Goal: Information Seeking & Learning: Learn about a topic

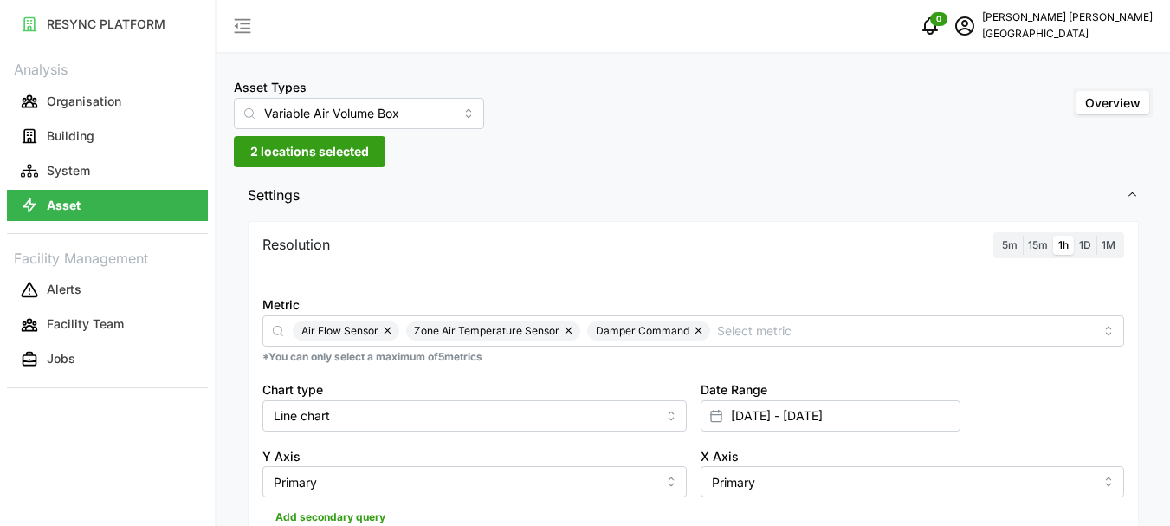
scroll to position [518, 0]
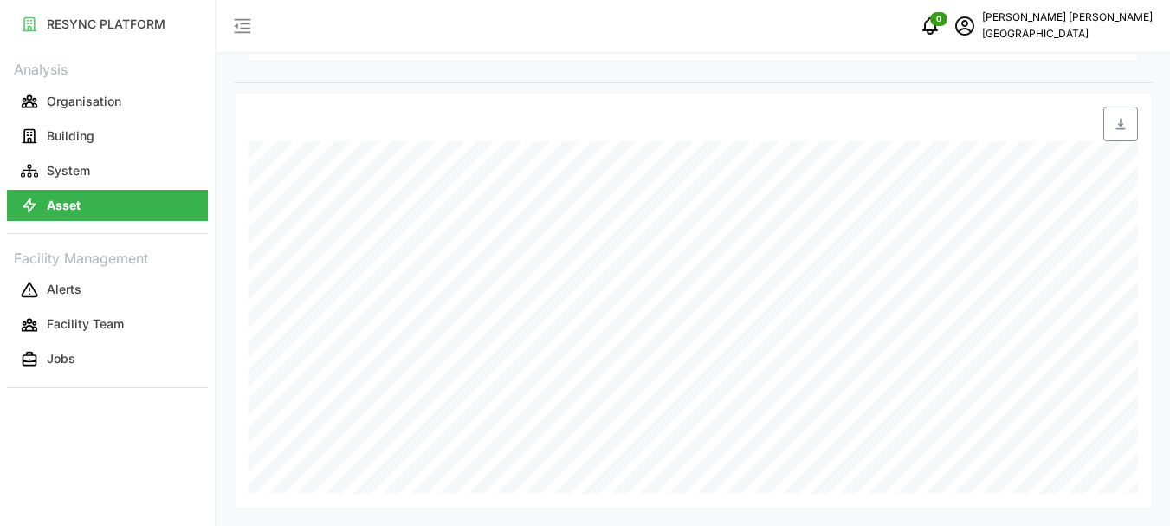
drag, startPoint x: 0, startPoint y: 0, endPoint x: 108, endPoint y: 200, distance: 227.5
click at [108, 200] on button "Asset" at bounding box center [107, 205] width 201 height 31
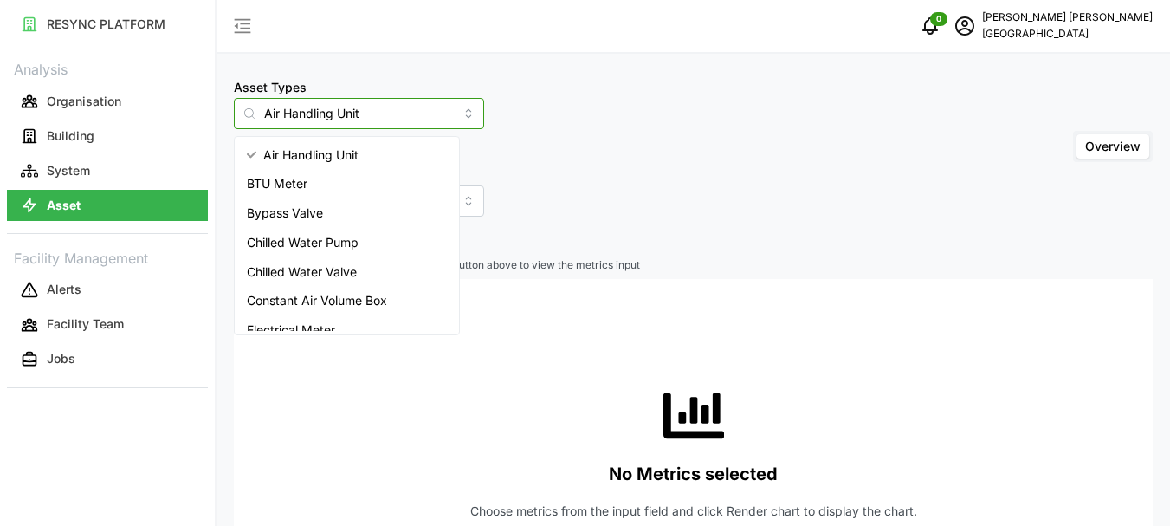
click at [442, 119] on input "Air Handling Unit" at bounding box center [359, 113] width 250 height 31
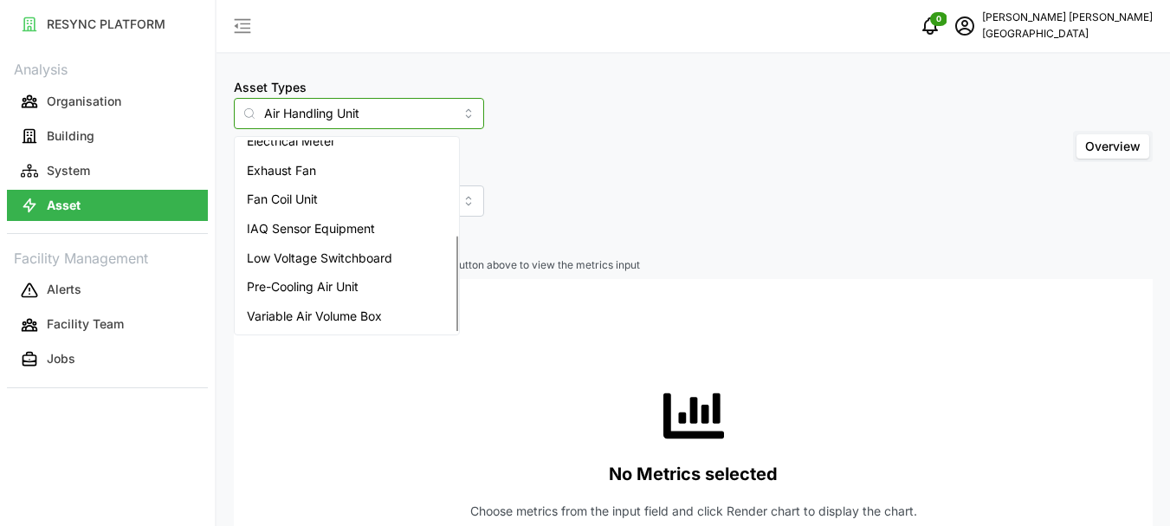
click at [318, 314] on span "Variable Air Volume Box" at bounding box center [314, 316] width 135 height 19
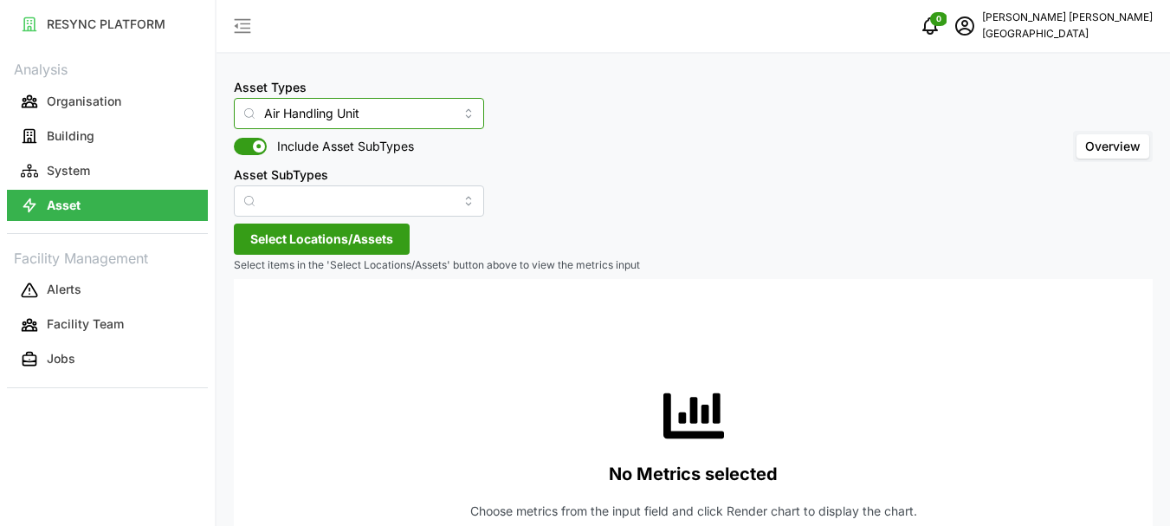
type input "Variable Air Volume Box"
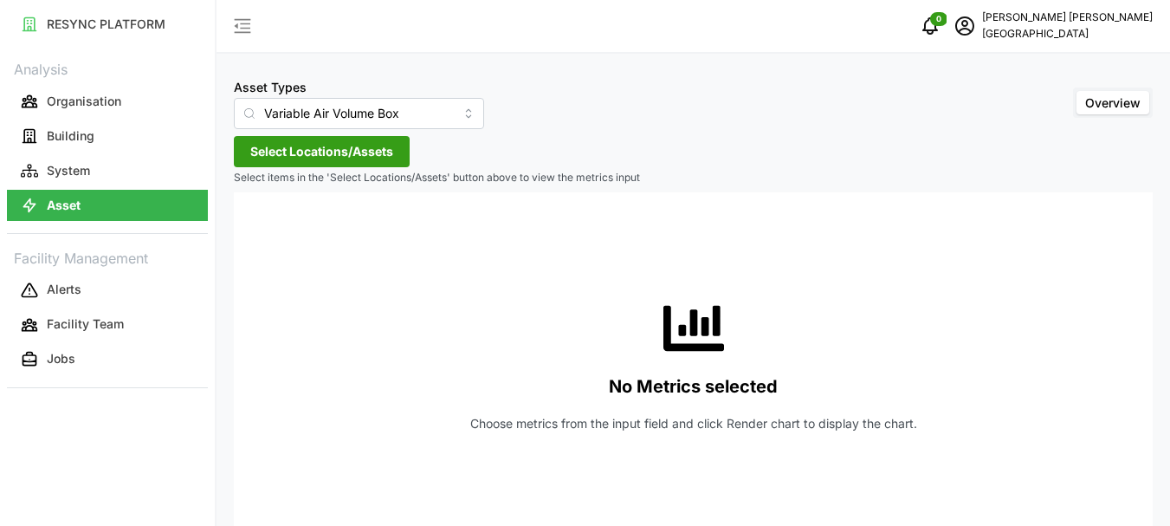
click at [314, 152] on span "Select Locations/Assets" at bounding box center [321, 151] width 143 height 29
click at [262, 231] on icon at bounding box center [256, 230] width 14 height 14
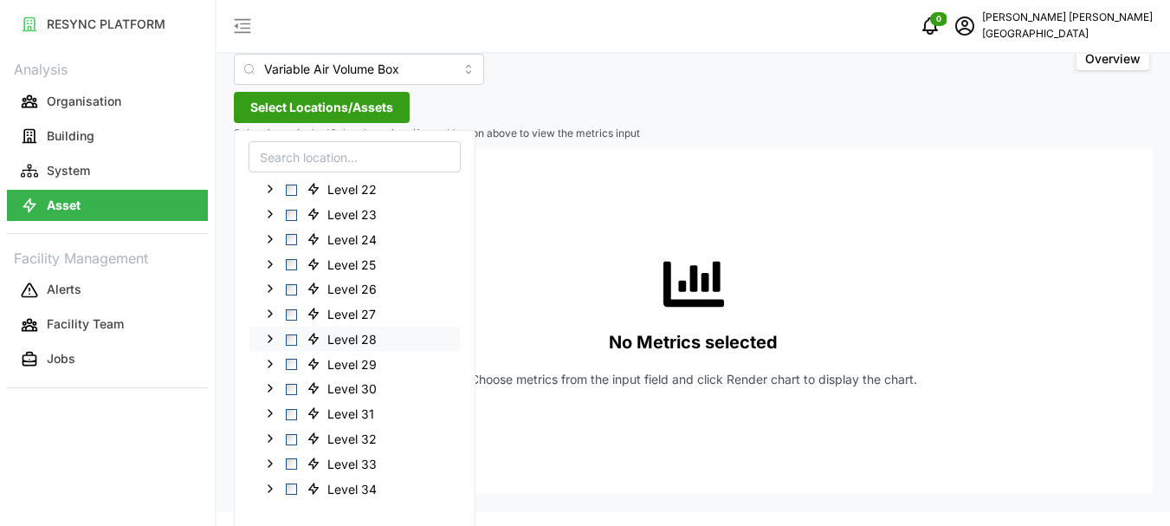
scroll to position [50, 0]
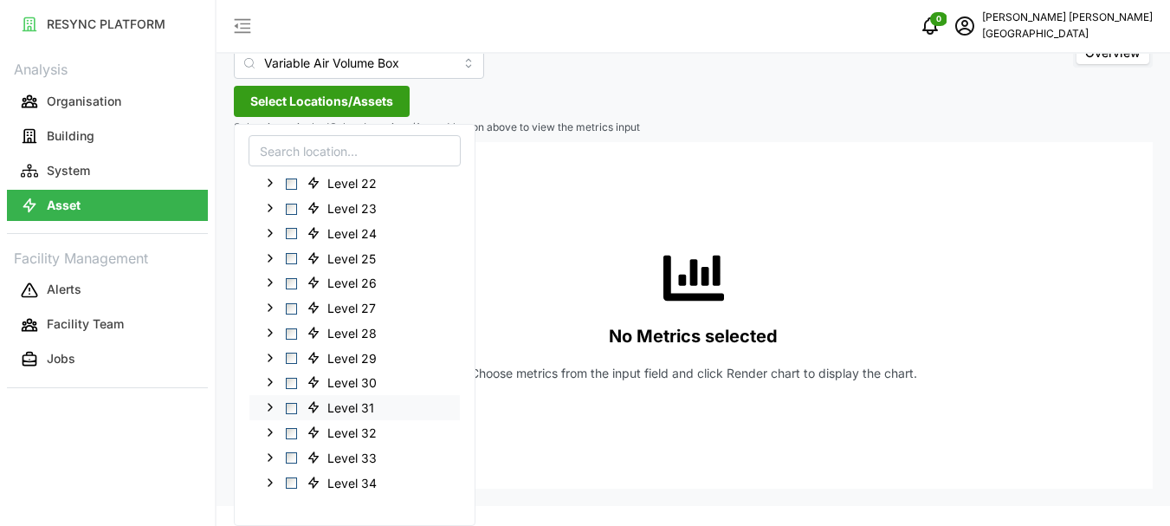
click at [289, 411] on span "Select Level 31" at bounding box center [291, 408] width 11 height 11
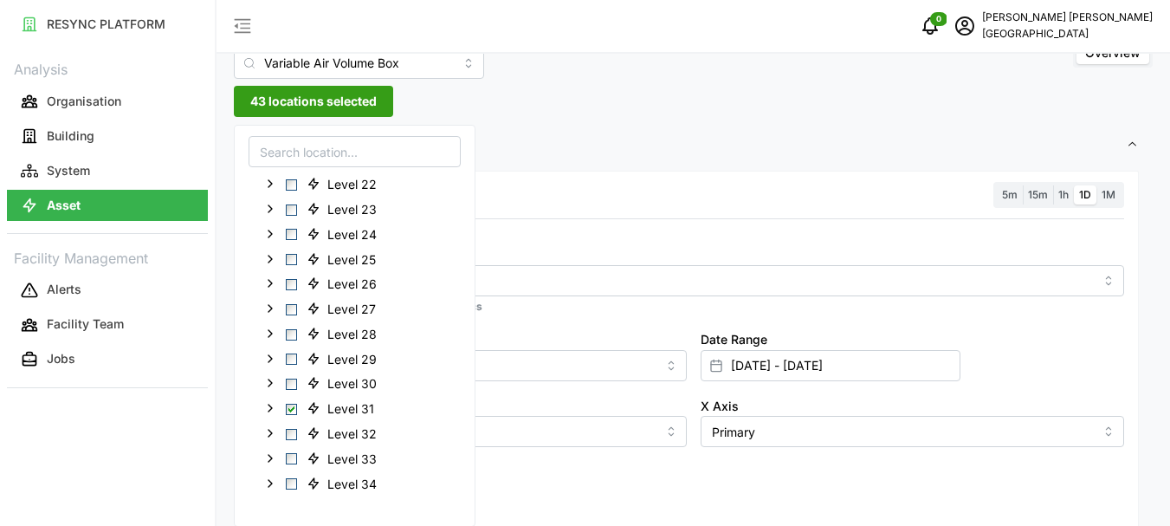
click at [313, 98] on span "43 locations selected" at bounding box center [313, 101] width 126 height 29
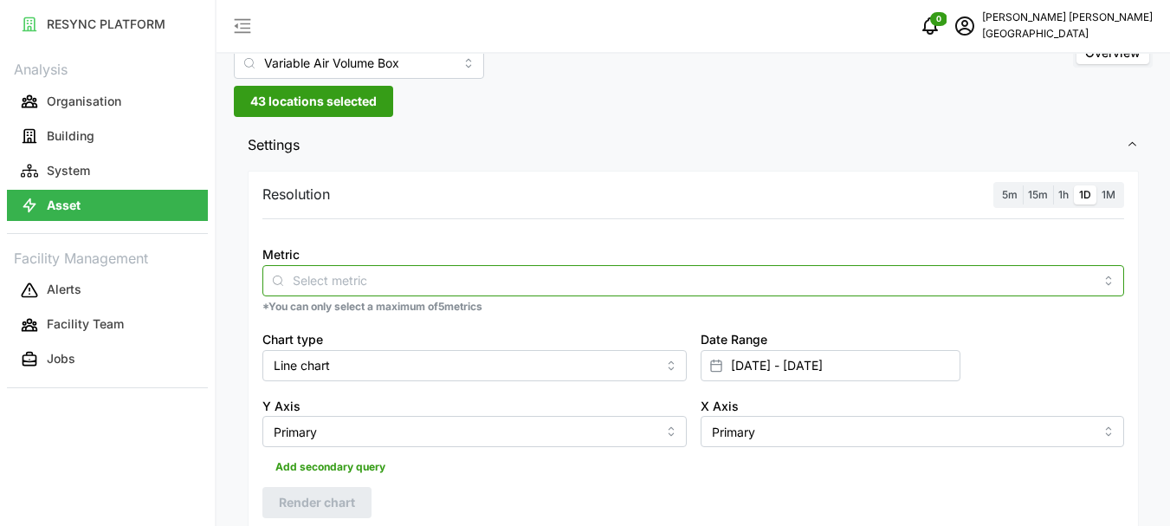
click at [329, 273] on input "Metric" at bounding box center [693, 279] width 801 height 19
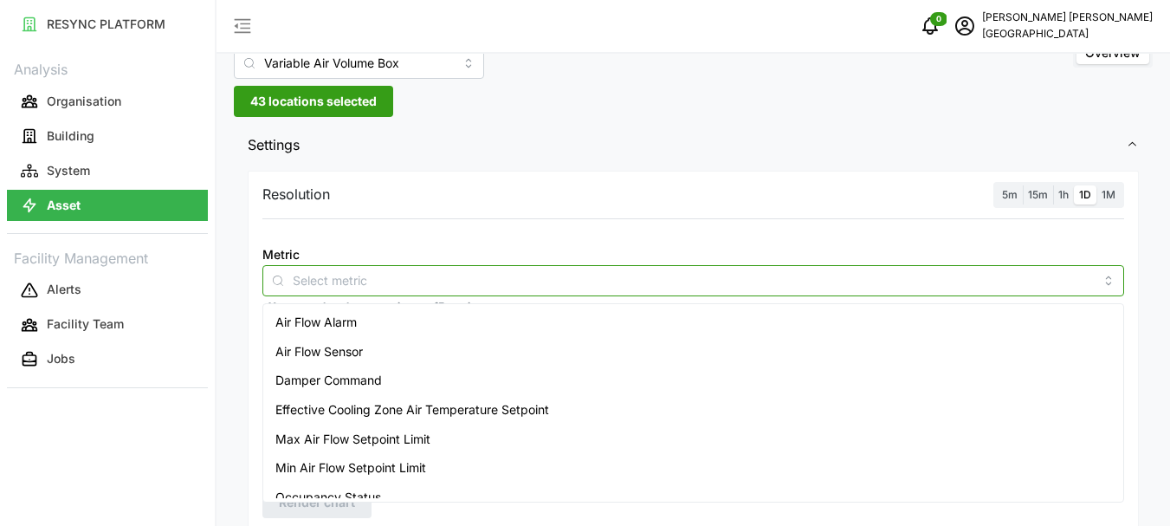
click at [329, 353] on span "Air Flow Sensor" at bounding box center [318, 351] width 87 height 19
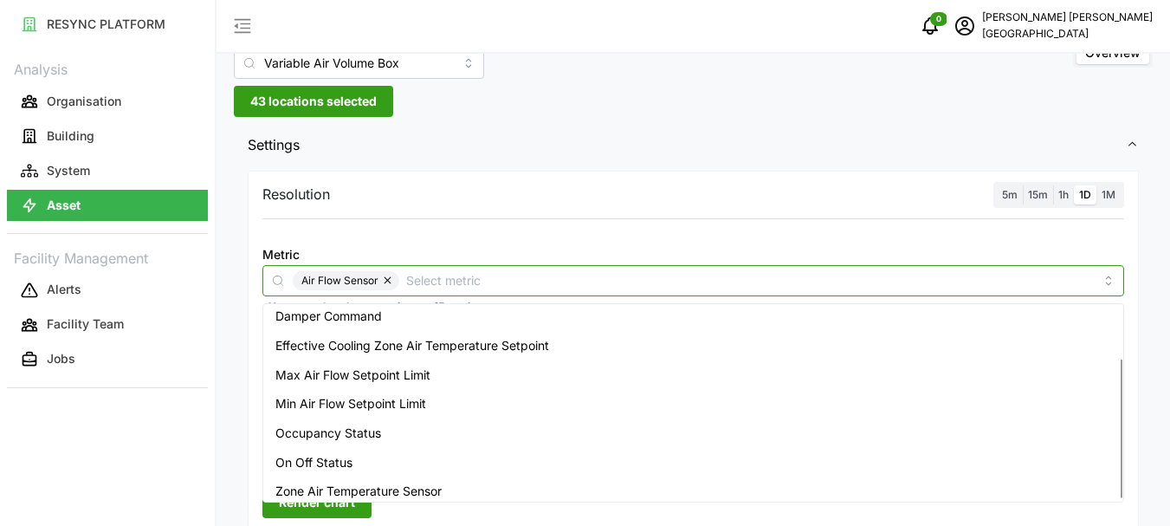
scroll to position [72, 0]
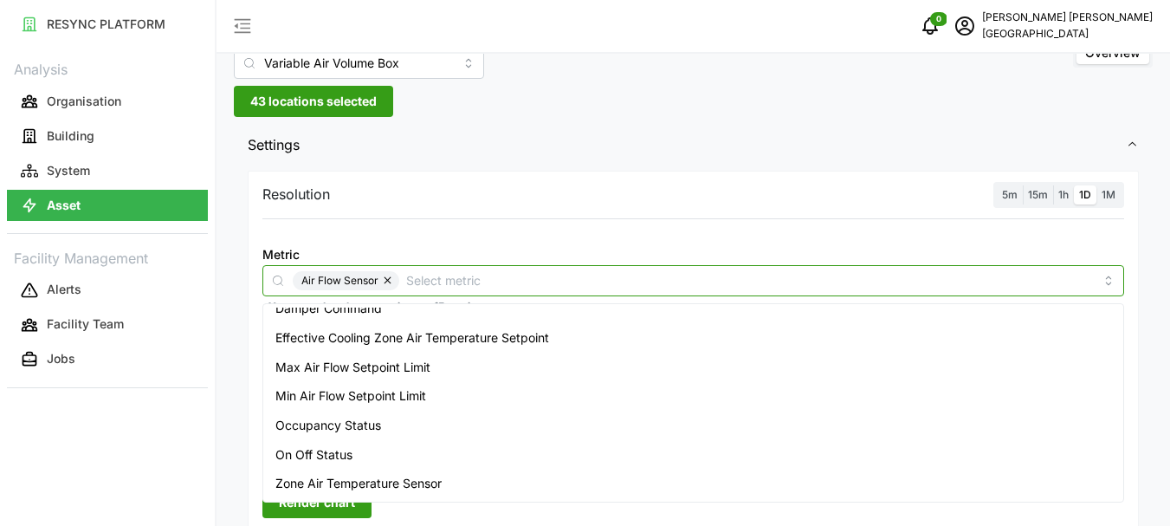
click at [353, 482] on span "Zone Air Temperature Sensor" at bounding box center [358, 483] width 166 height 19
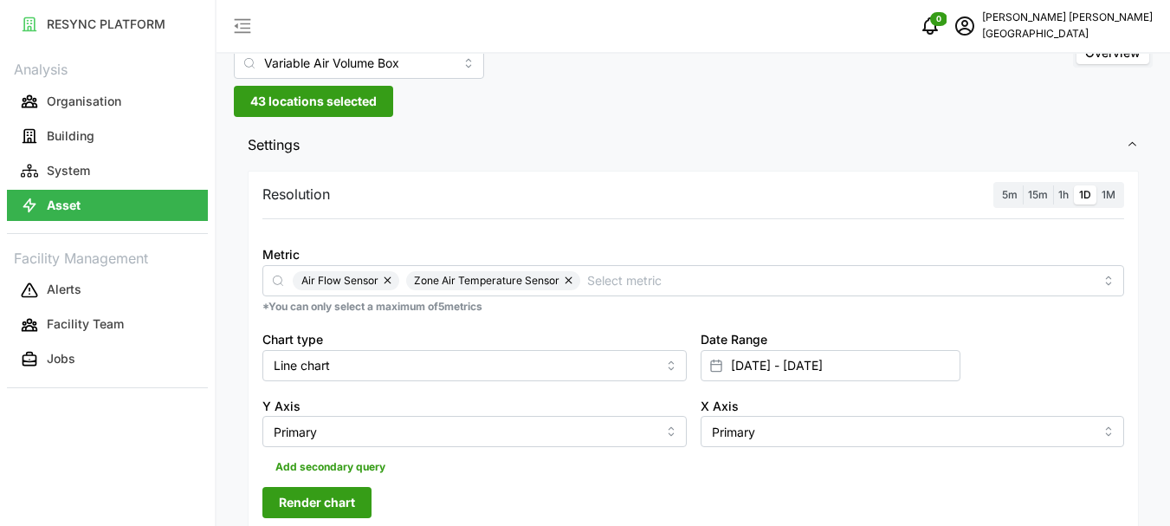
click at [1065, 194] on span "1h" at bounding box center [1063, 194] width 10 height 13
click at [1053, 185] on input "1h" at bounding box center [1053, 185] width 0 height 0
click at [320, 499] on span "Render chart" at bounding box center [317, 502] width 76 height 29
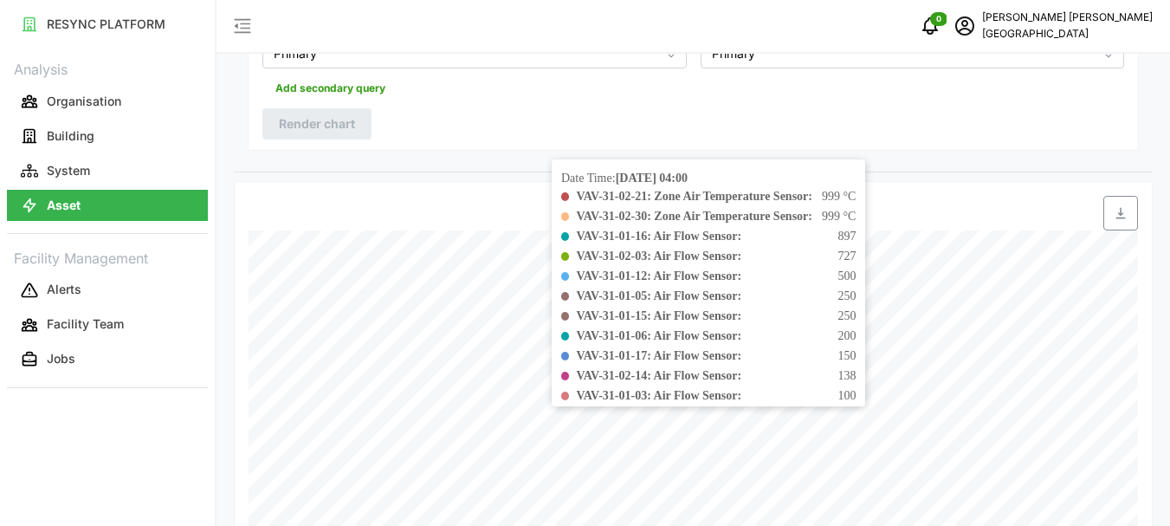
scroll to position [518, 0]
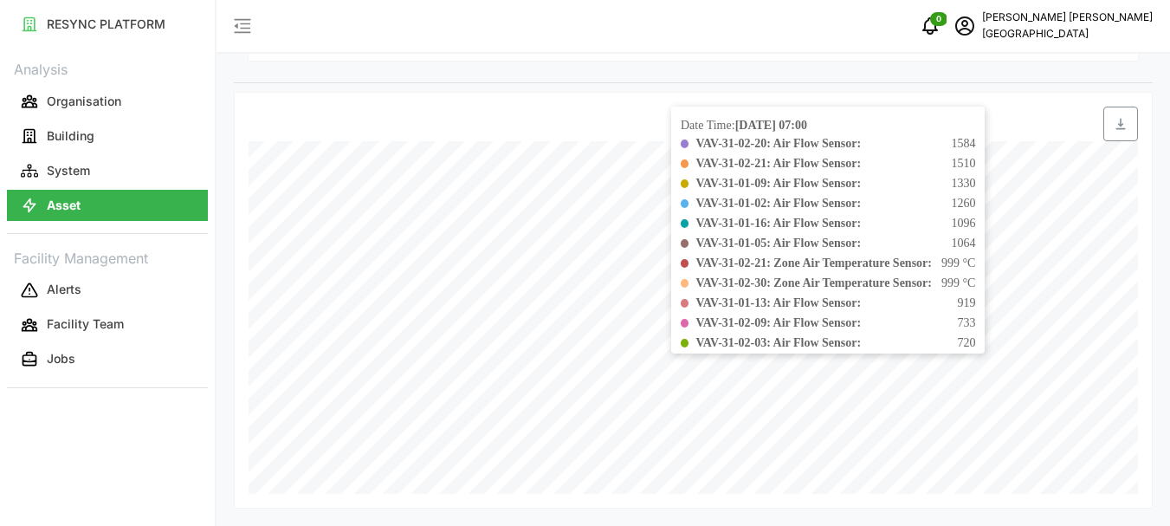
click at [760, 280] on b "VAV-31-02-30: Zone Air Temperature Sensor:" at bounding box center [814, 282] width 236 height 13
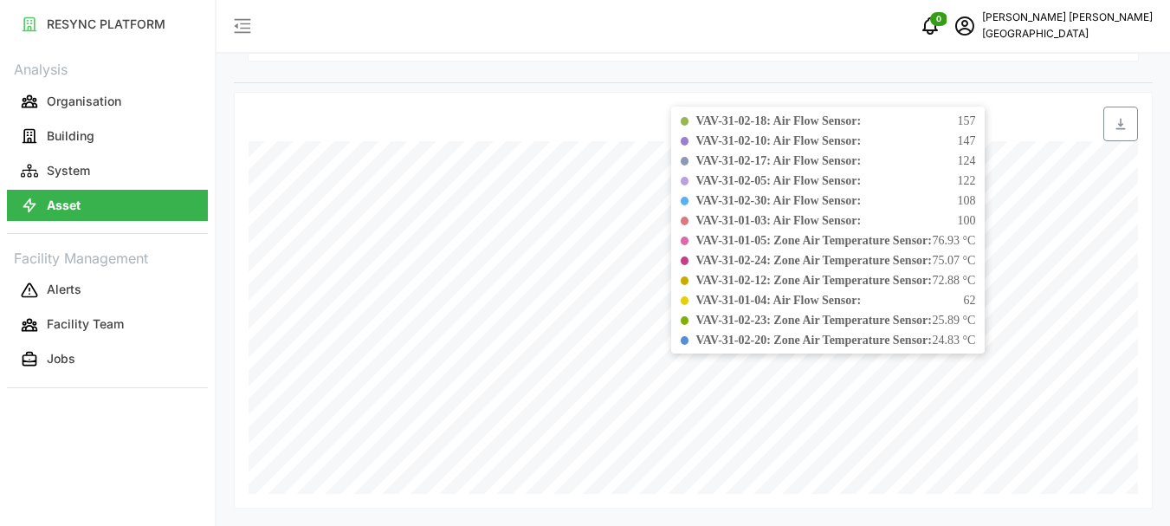
scroll to position [684, 0]
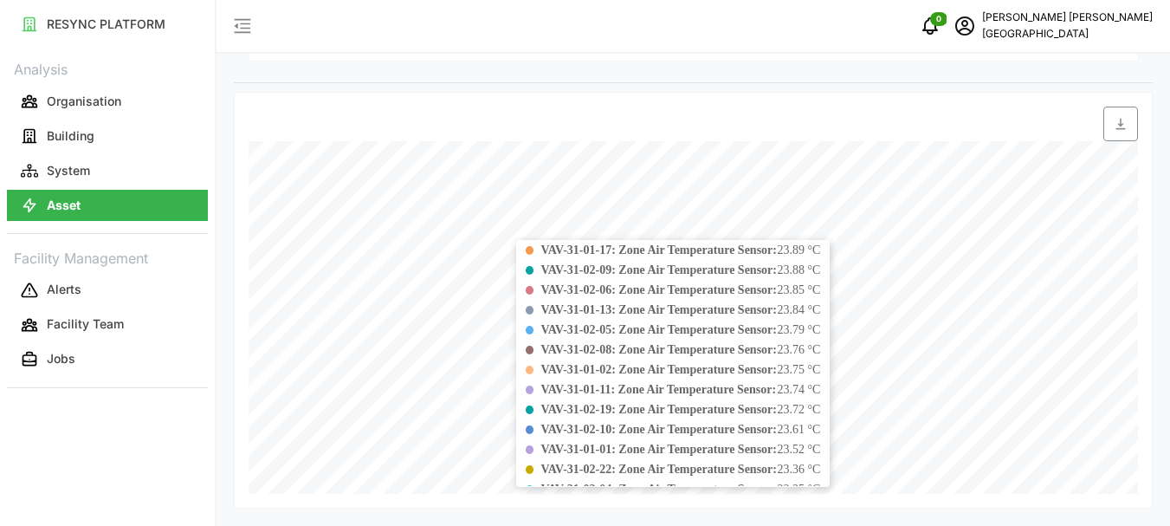
click at [574, 263] on b "VAV-31-02-09: Zone Air Temperature Sensor:" at bounding box center [658, 269] width 236 height 13
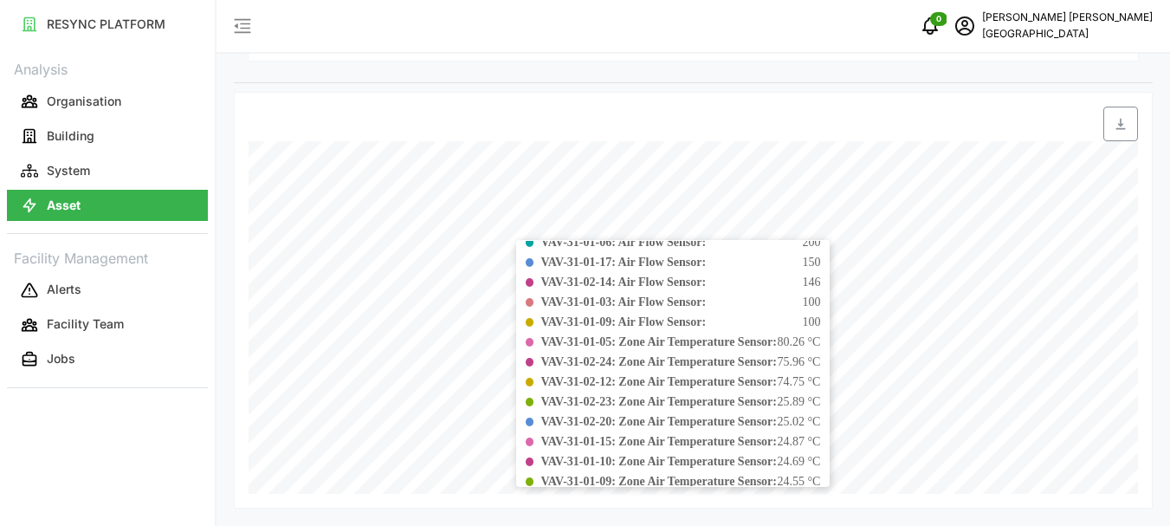
scroll to position [173, 0]
